Goal: Task Accomplishment & Management: Manage account settings

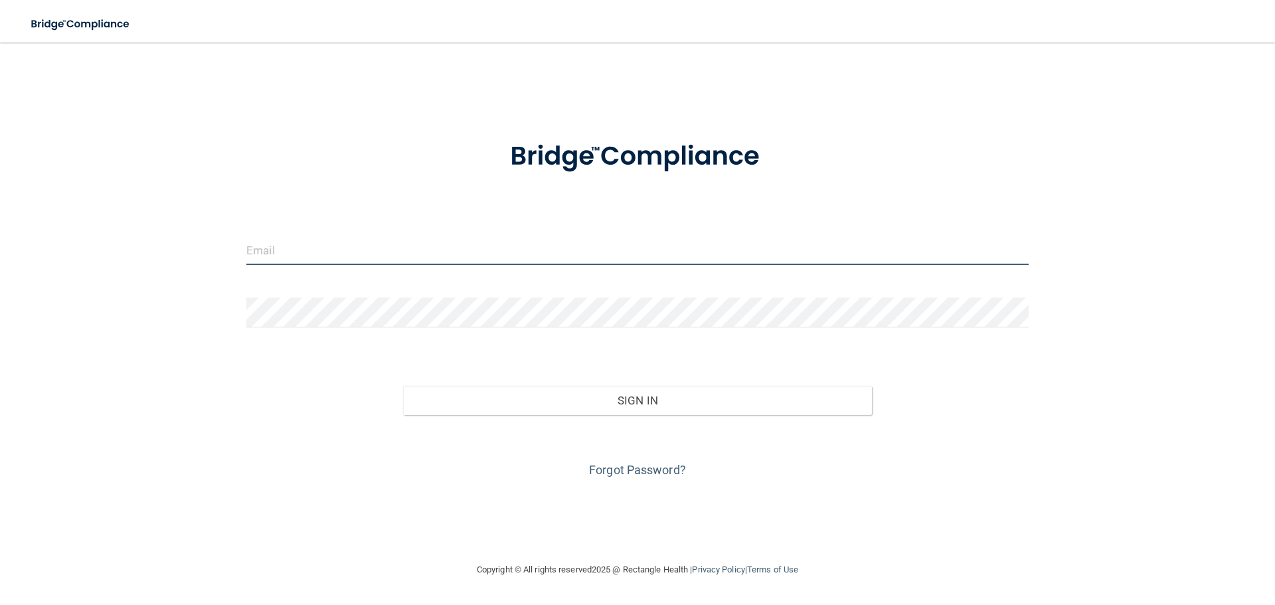
click at [373, 250] on input "email" at bounding box center [637, 250] width 782 height 30
type input "[EMAIL_ADDRESS][DOMAIN_NAME]"
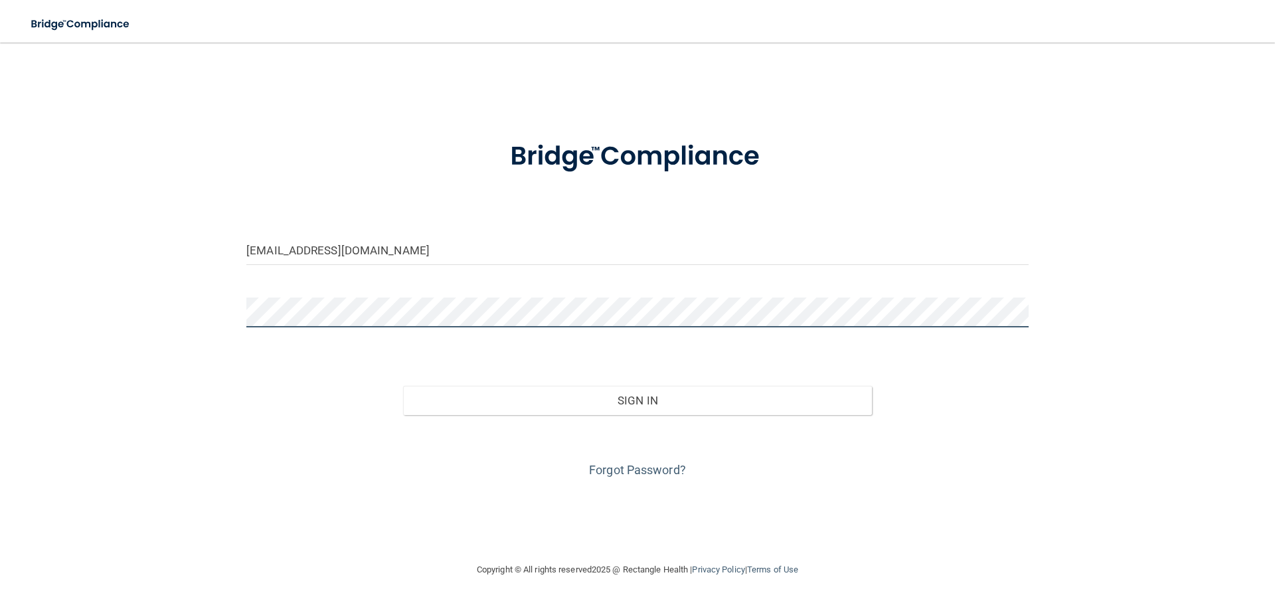
click at [403, 386] on button "Sign In" at bounding box center [638, 400] width 470 height 29
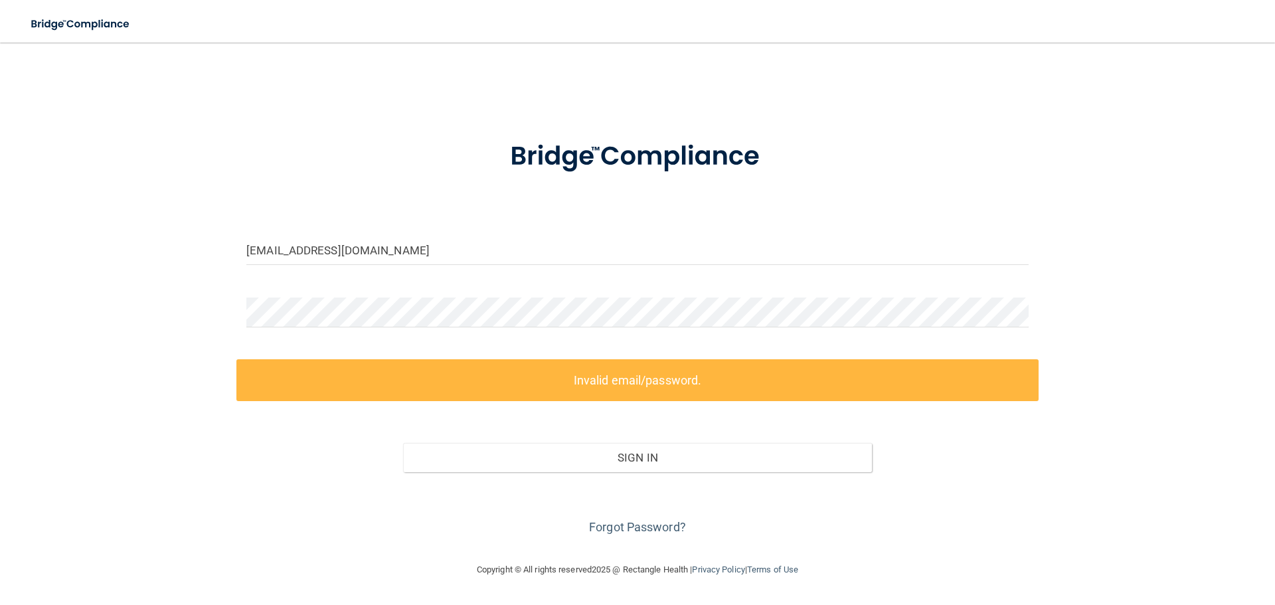
drag, startPoint x: 627, startPoint y: 336, endPoint x: 628, endPoint y: 328, distance: 8.1
click at [627, 336] on div at bounding box center [637, 318] width 802 height 40
click at [115, 268] on div "[EMAIL_ADDRESS][DOMAIN_NAME] Invalid email/password. You don't have permission …" at bounding box center [638, 302] width 1222 height 493
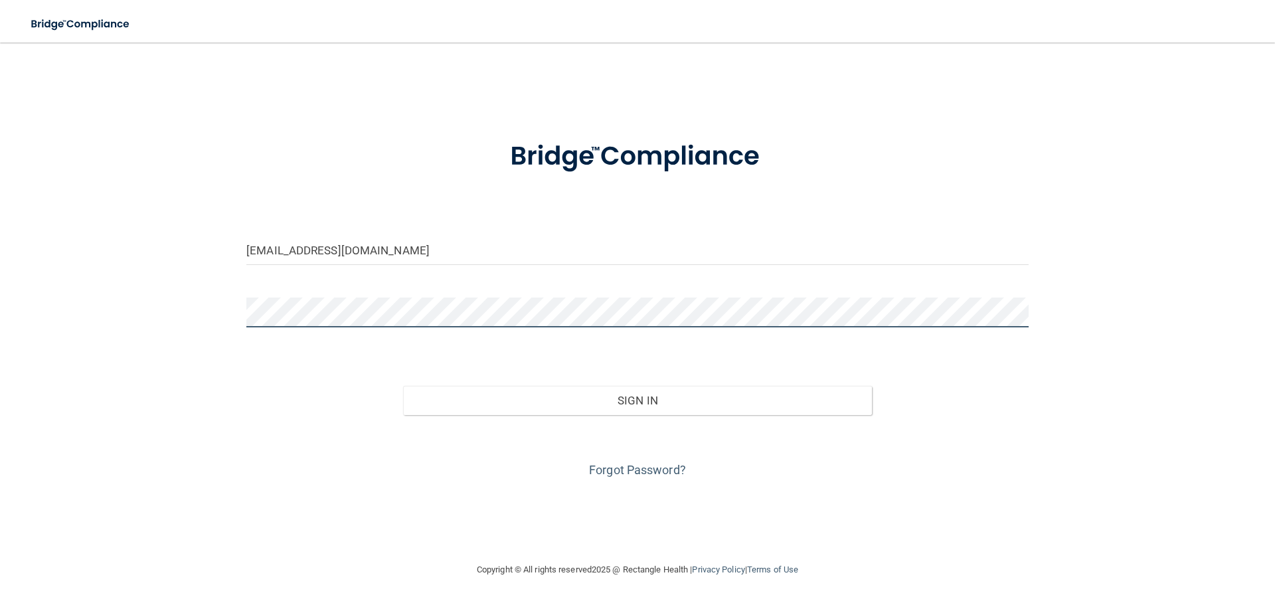
click at [403, 386] on button "Sign In" at bounding box center [638, 400] width 470 height 29
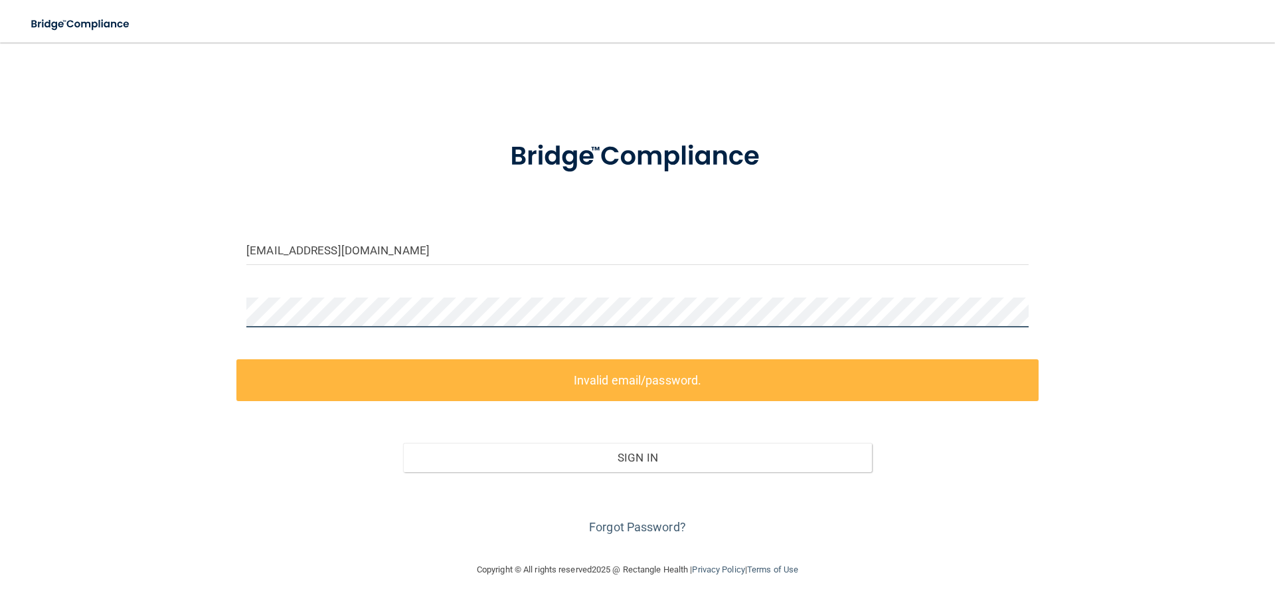
click at [188, 307] on div "[EMAIL_ADDRESS][DOMAIN_NAME] Invalid email/password. You don't have permission …" at bounding box center [638, 302] width 1222 height 493
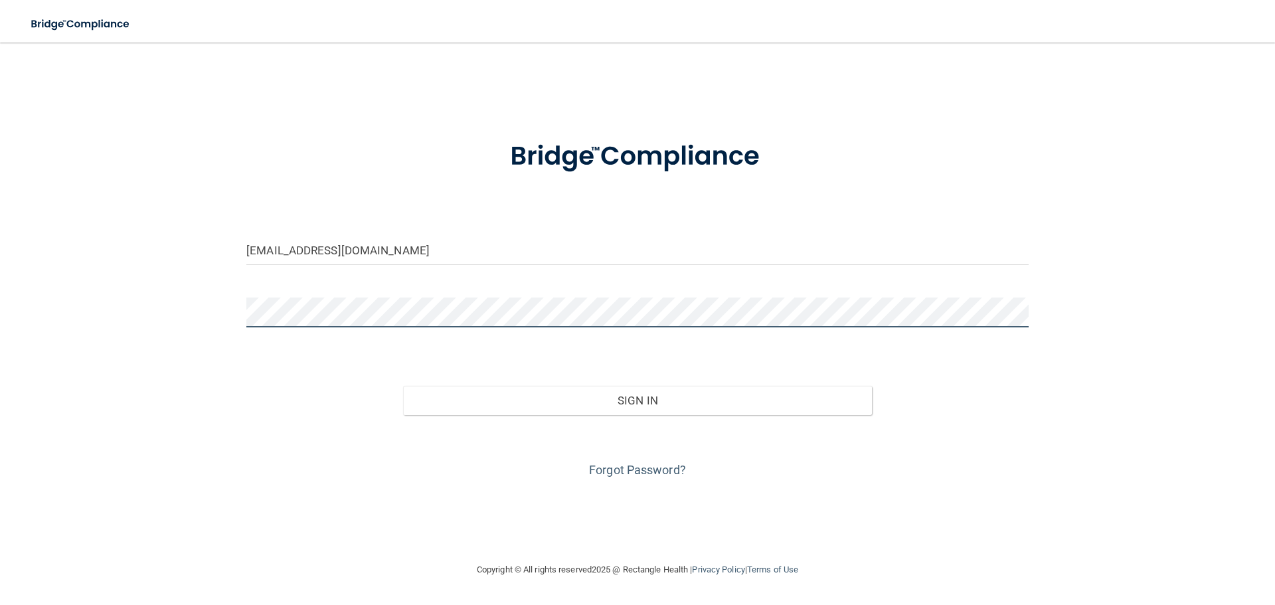
click at [403, 386] on button "Sign In" at bounding box center [638, 400] width 470 height 29
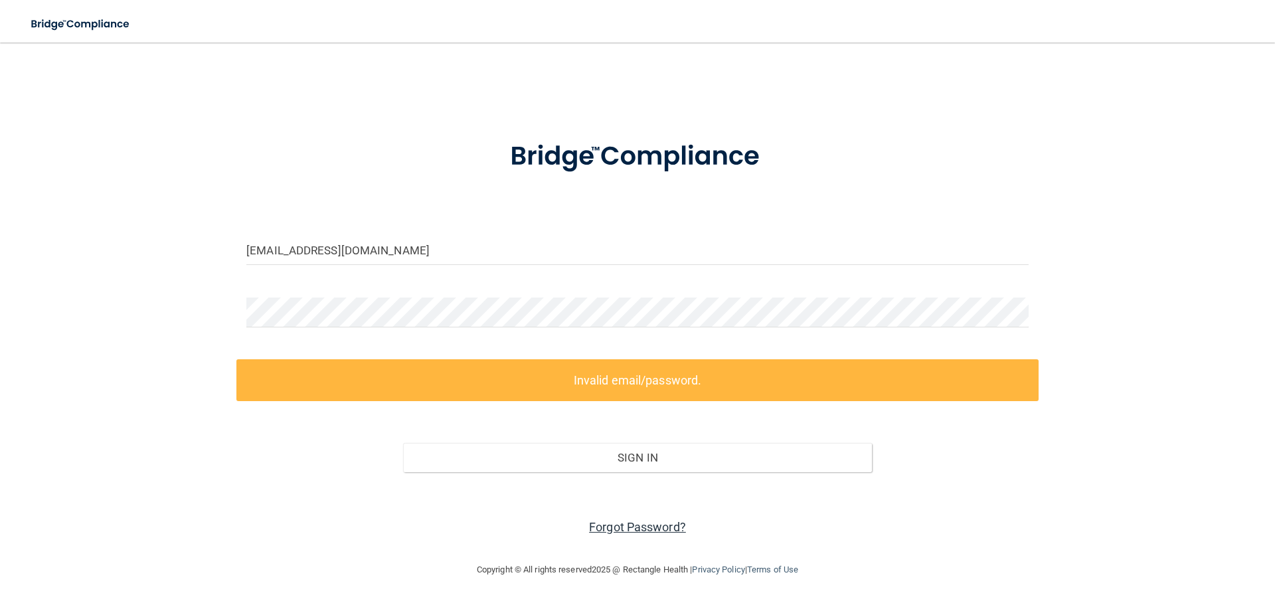
click at [674, 532] on link "Forgot Password?" at bounding box center [637, 527] width 97 height 14
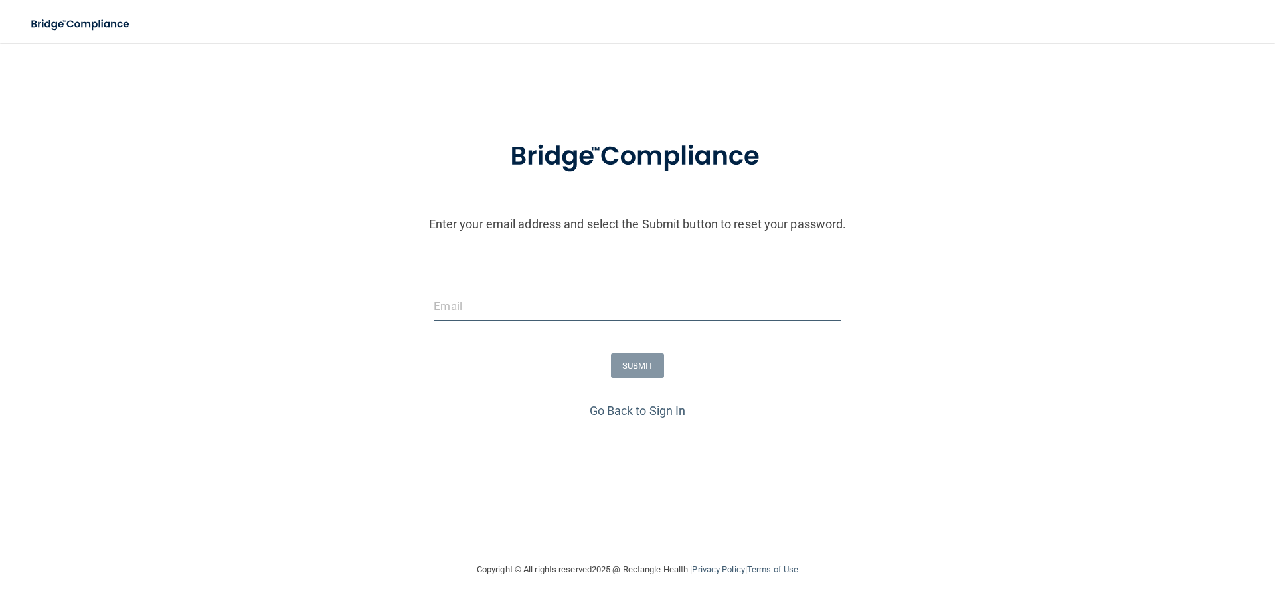
click at [531, 311] on input "email" at bounding box center [637, 307] width 407 height 30
type input "[EMAIL_ADDRESS][DOMAIN_NAME]"
click at [626, 367] on button "SUBMIT" at bounding box center [638, 365] width 54 height 25
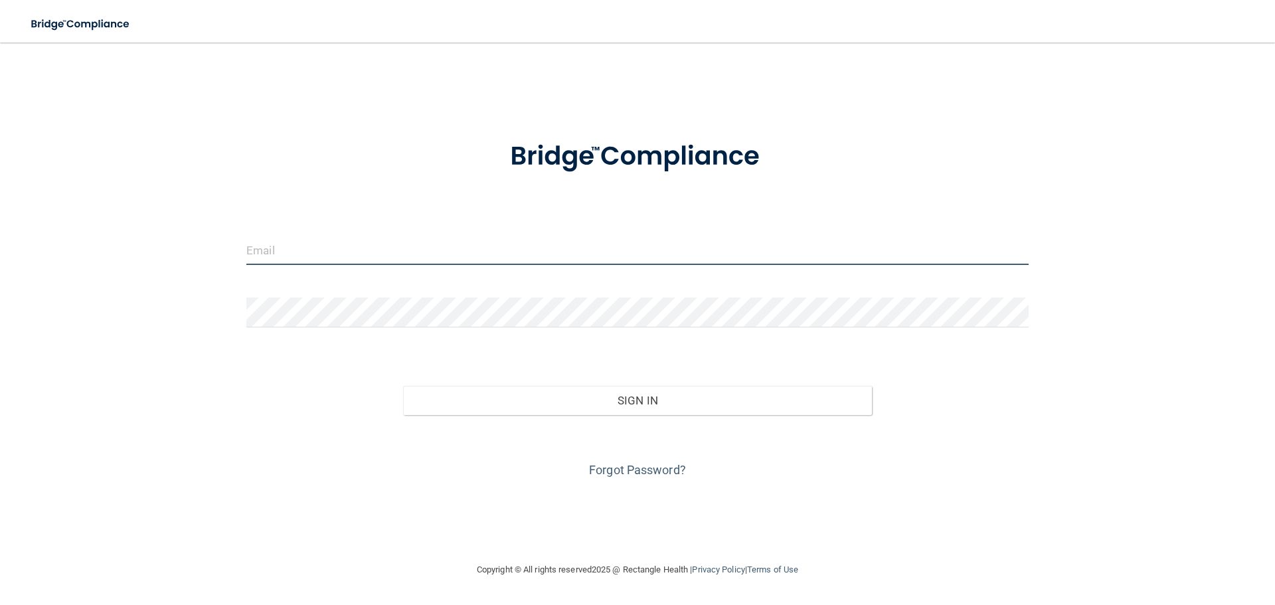
click at [382, 250] on input "email" at bounding box center [637, 250] width 782 height 30
type input "[EMAIL_ADDRESS][DOMAIN_NAME]"
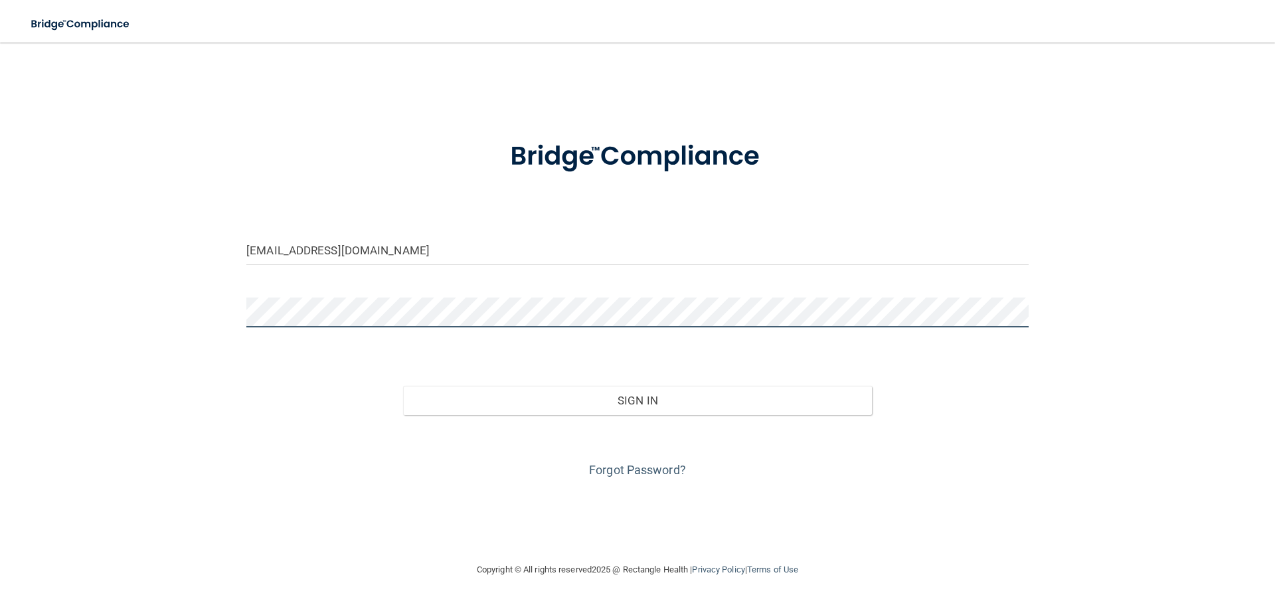
click at [403, 386] on button "Sign In" at bounding box center [638, 400] width 470 height 29
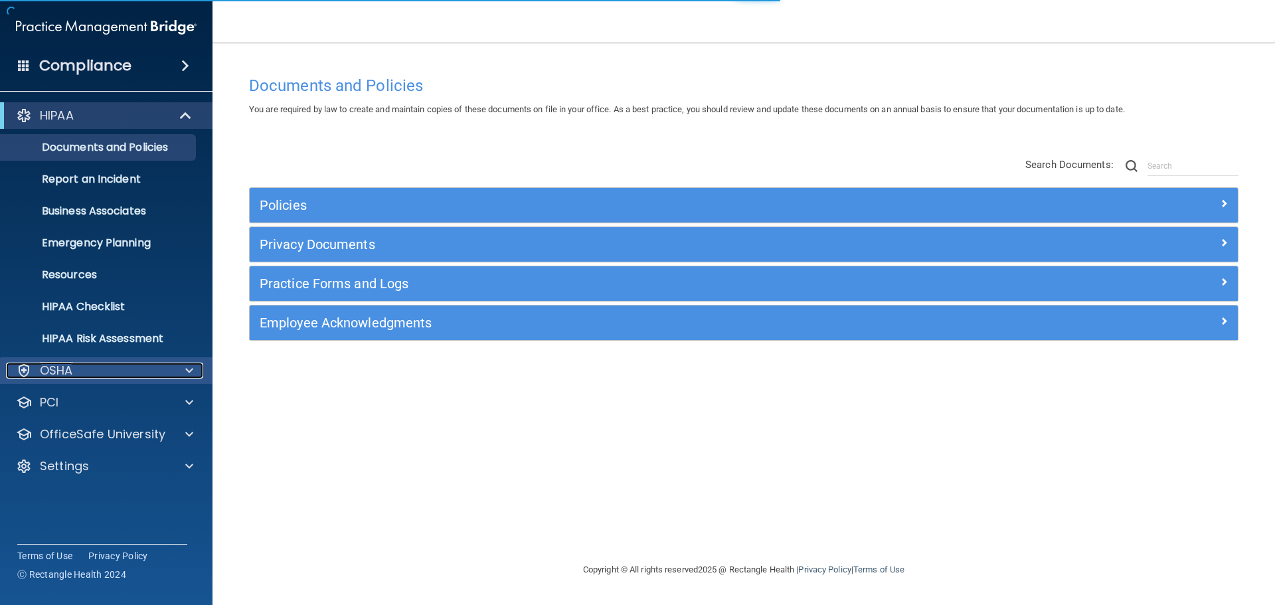
click at [189, 368] on span at bounding box center [189, 371] width 8 height 16
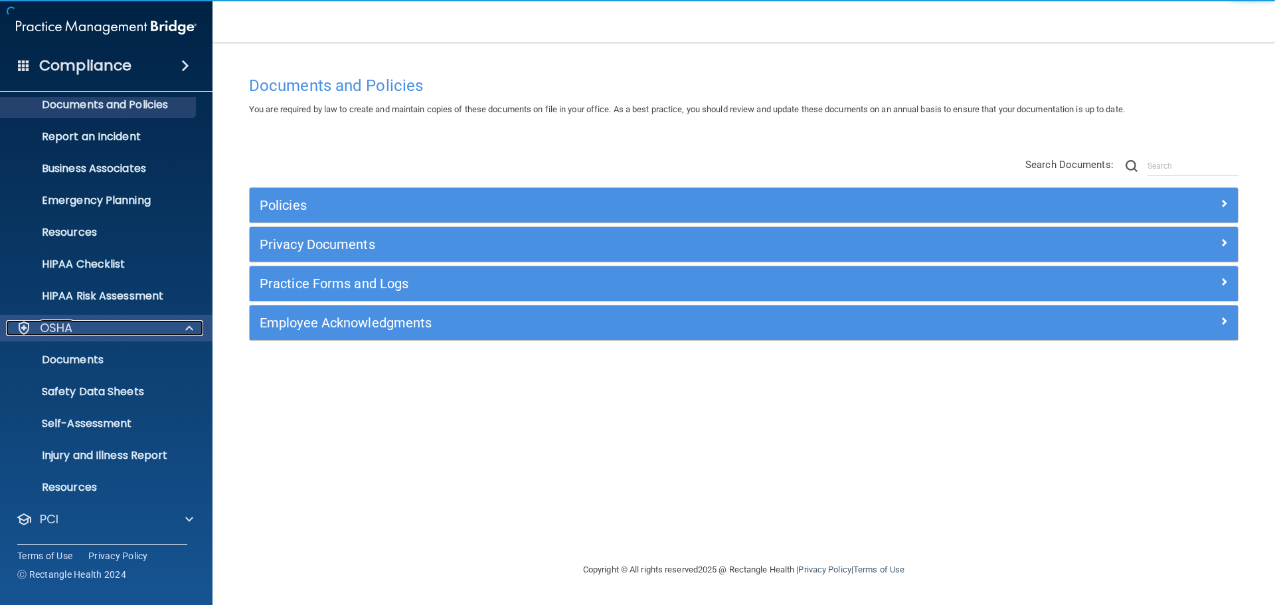
scroll to position [66, 0]
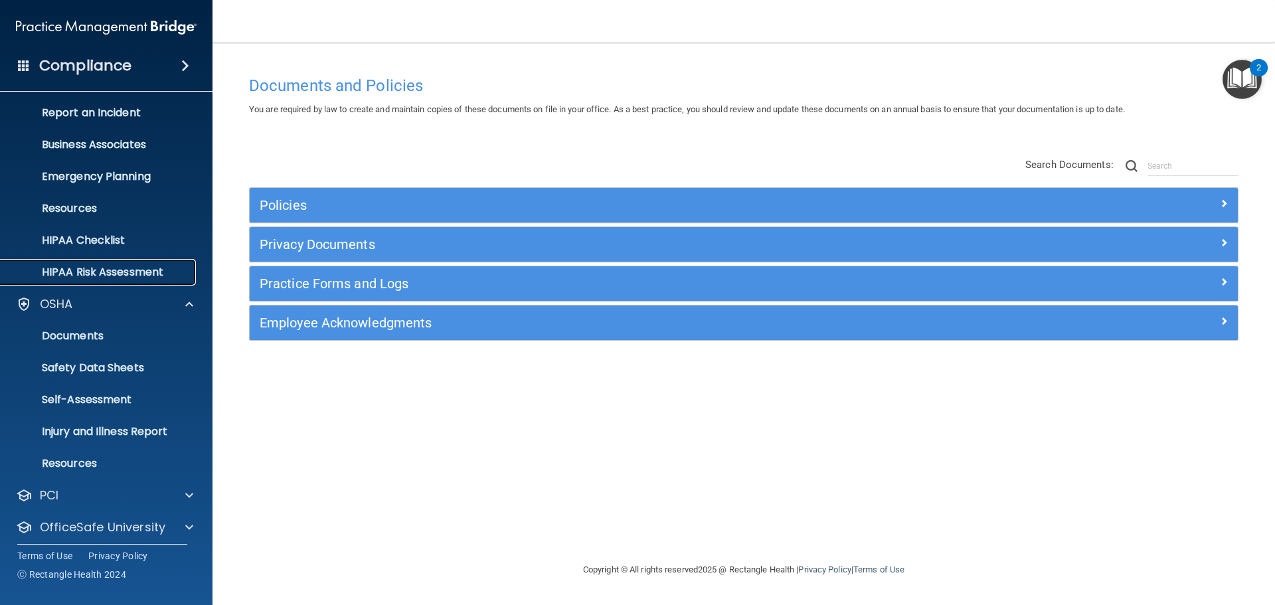
click at [147, 275] on p "HIPAA Risk Assessment" at bounding box center [99, 272] width 181 height 13
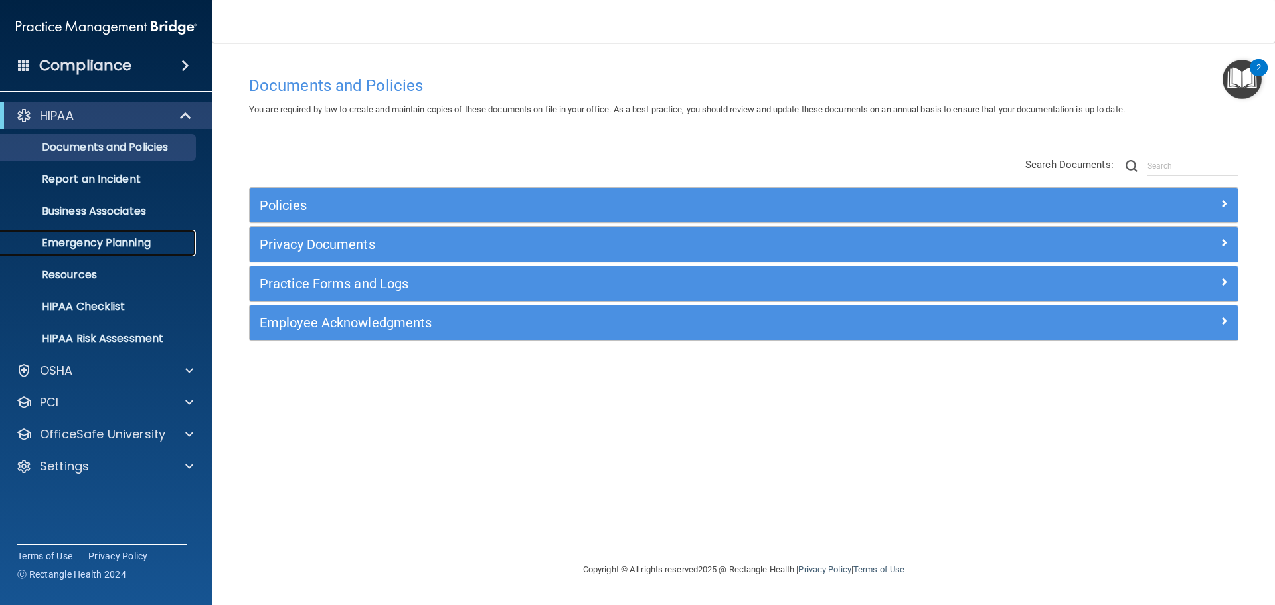
click at [110, 239] on p "Emergency Planning" at bounding box center [99, 242] width 181 height 13
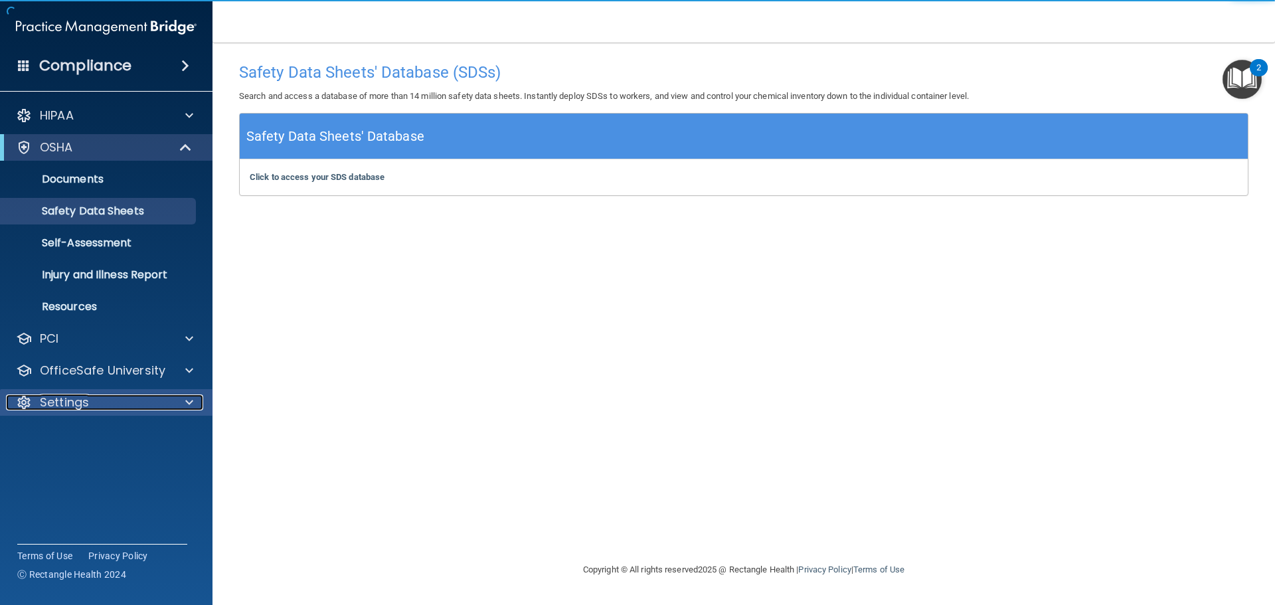
click at [192, 399] on span at bounding box center [189, 402] width 8 height 16
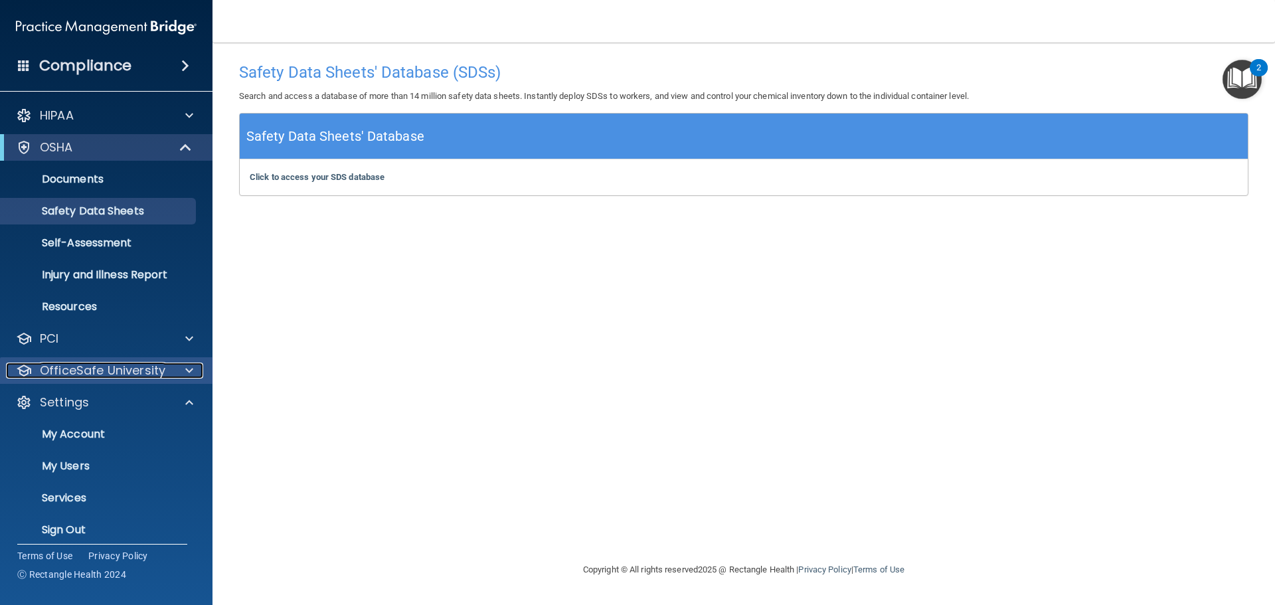
click at [191, 371] on span at bounding box center [189, 371] width 8 height 16
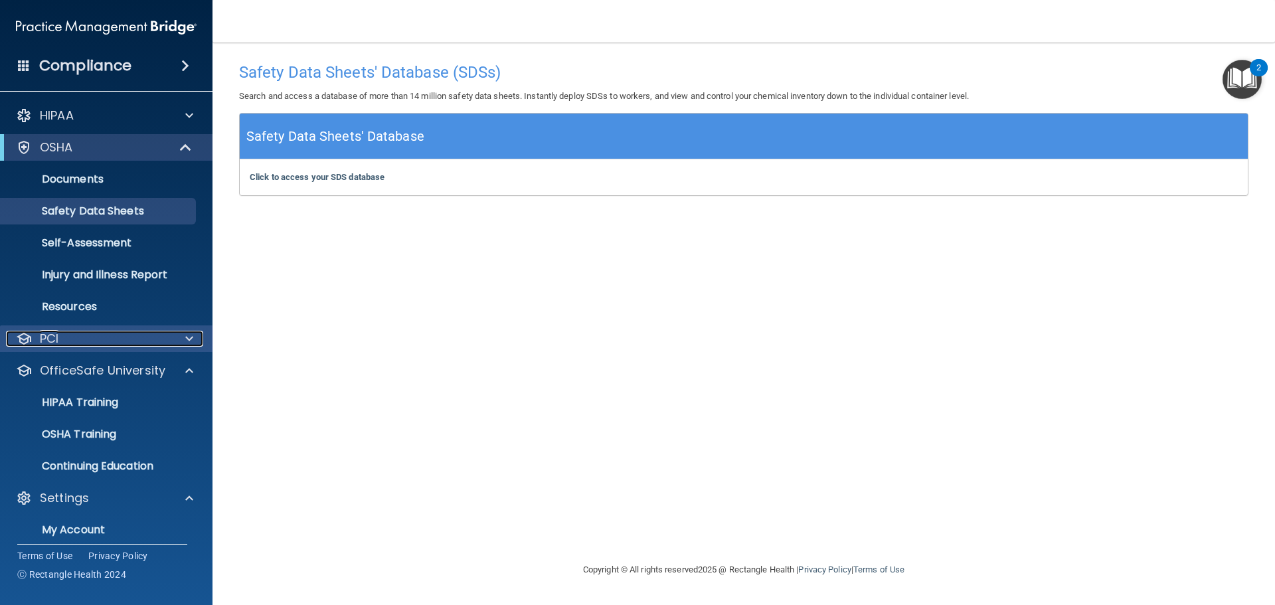
click at [186, 332] on span at bounding box center [189, 339] width 8 height 16
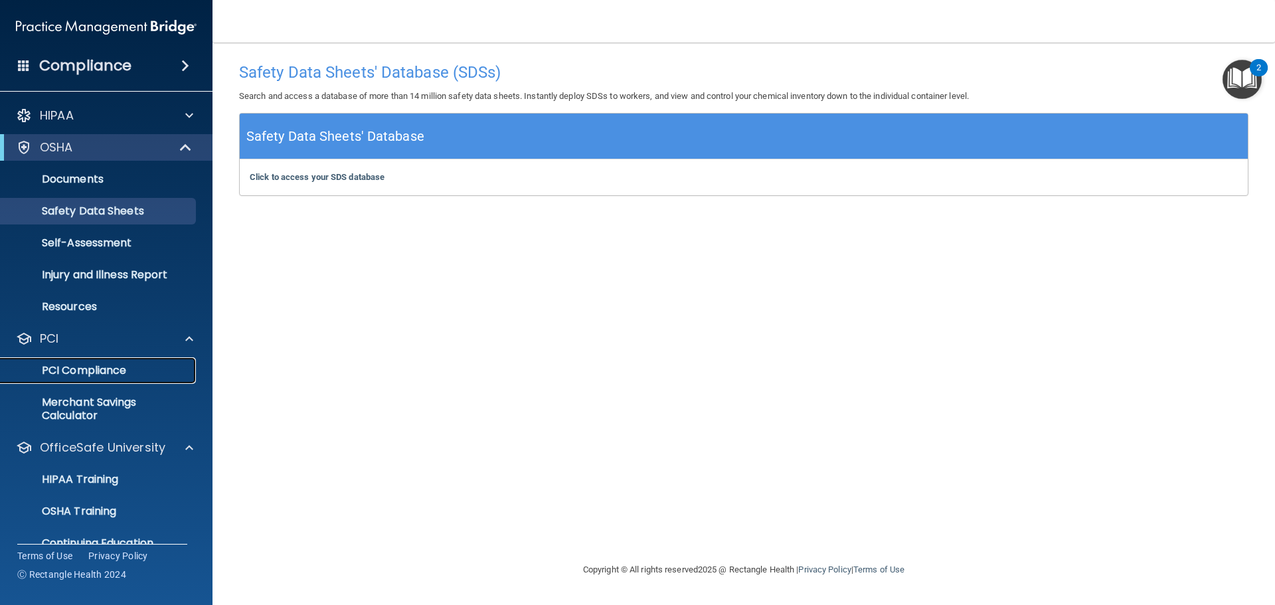
click at [92, 375] on p "PCI Compliance" at bounding box center [99, 370] width 181 height 13
click at [112, 184] on p "Documents" at bounding box center [99, 179] width 181 height 13
